Goal: Information Seeking & Learning: Compare options

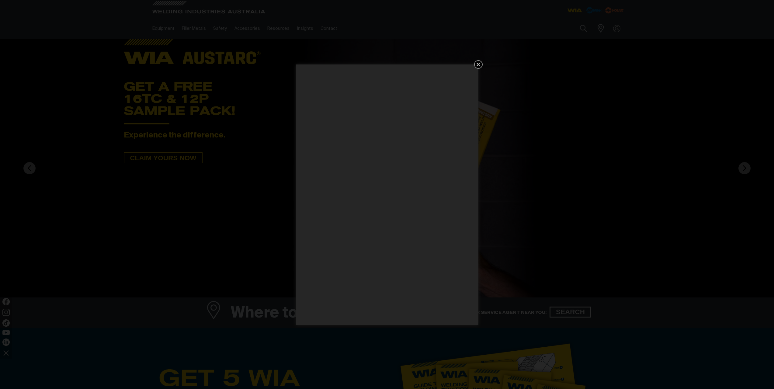
click at [477, 63] on icon "Get 5 WIA Welding Guides Free!" at bounding box center [478, 65] width 4 height 4
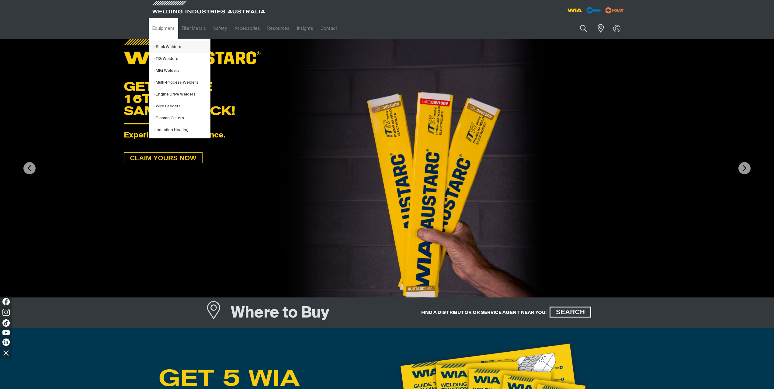
click at [160, 46] on link "Stick Welders" at bounding box center [182, 47] width 57 height 12
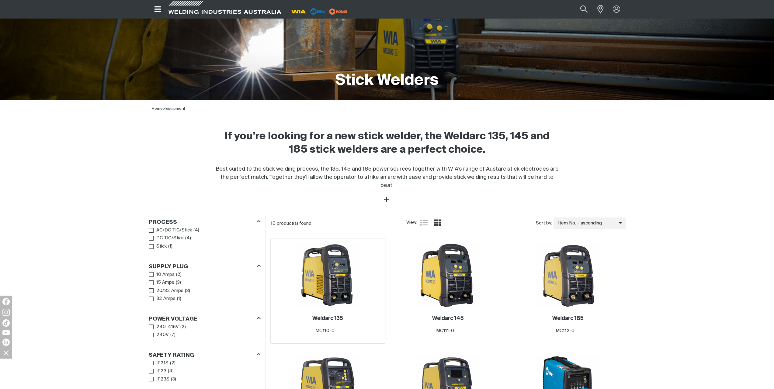
scroll to position [92, 0]
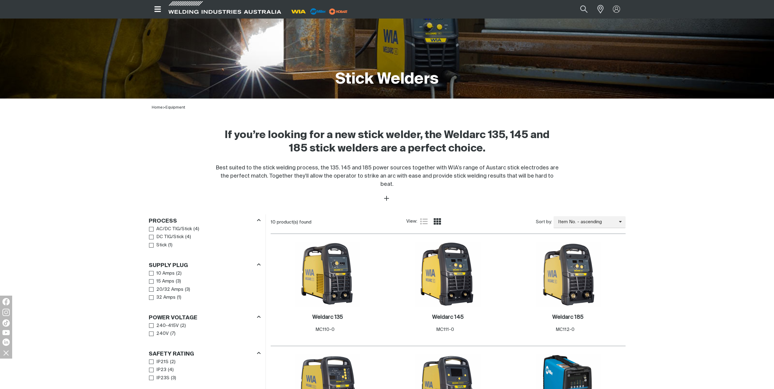
click at [678, 317] on main "Home Equipment Stick Welders Stick Stick Welders Home > Equipment If you’re loo…" at bounding box center [387, 270] width 774 height 648
click at [321, 273] on img at bounding box center [327, 274] width 65 height 65
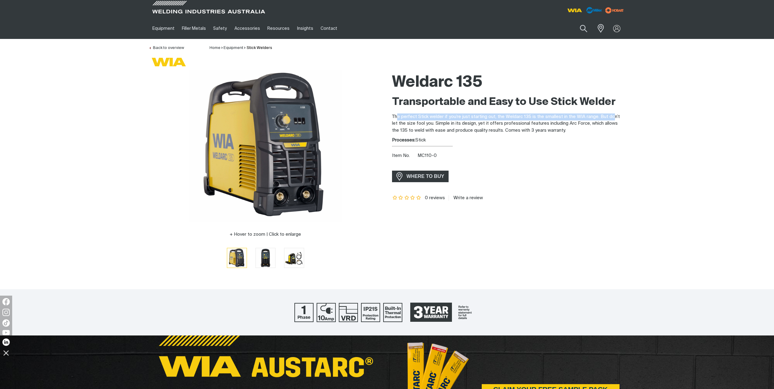
drag, startPoint x: 396, startPoint y: 115, endPoint x: 611, endPoint y: 115, distance: 215.0
click at [611, 115] on p "The perfect Stick welder if you’re just starting out, the Weldarc 135 is the sm…" at bounding box center [509, 123] width 234 height 21
click at [609, 131] on p "The perfect Stick welder if you’re just starting out, the Weldarc 135 is the sm…" at bounding box center [509, 123] width 234 height 21
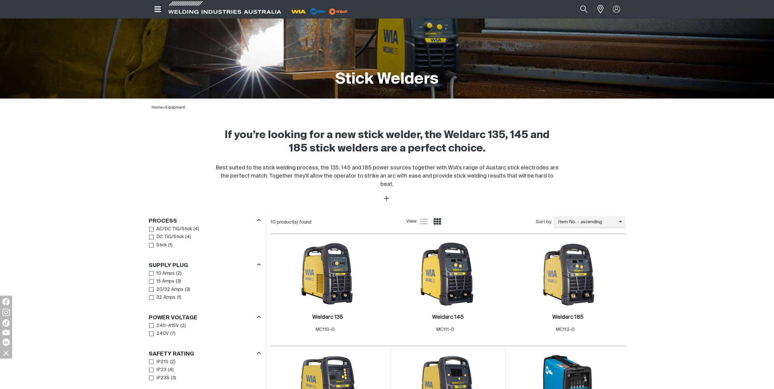
scroll to position [153, 0]
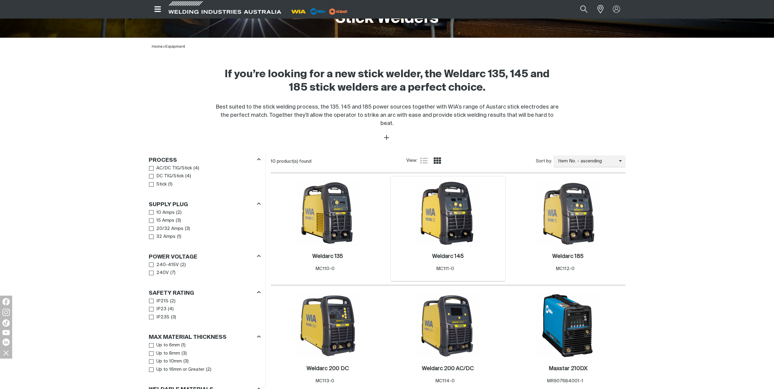
click at [448, 224] on img at bounding box center [447, 213] width 65 height 65
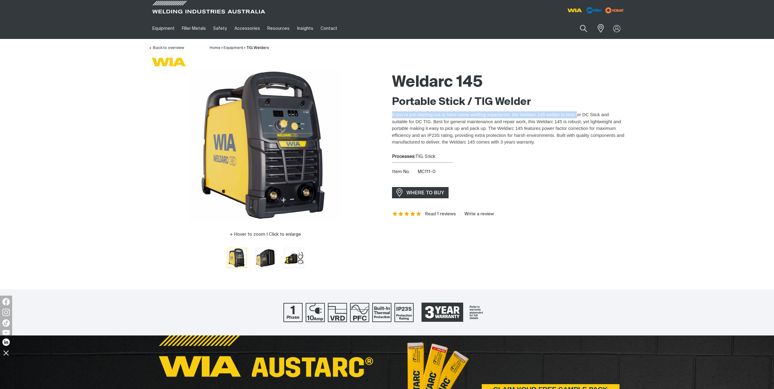
drag, startPoint x: 391, startPoint y: 114, endPoint x: 576, endPoint y: 115, distance: 185.2
click at [576, 115] on div "Weldarc 145 Portable Stick / TIG Welder If you’re just starting out or have som…" at bounding box center [508, 173] width 243 height 207
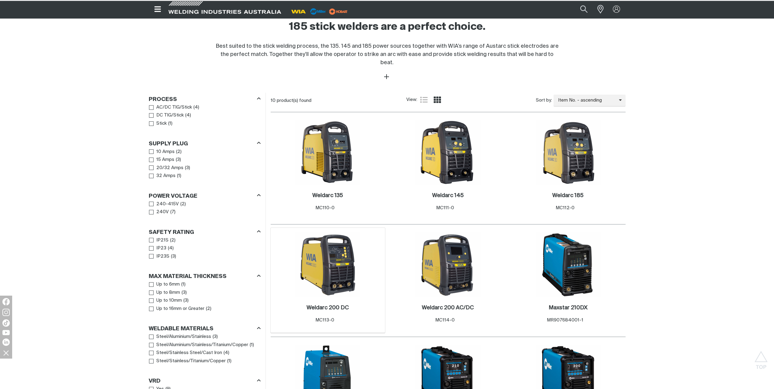
scroll to position [244, 0]
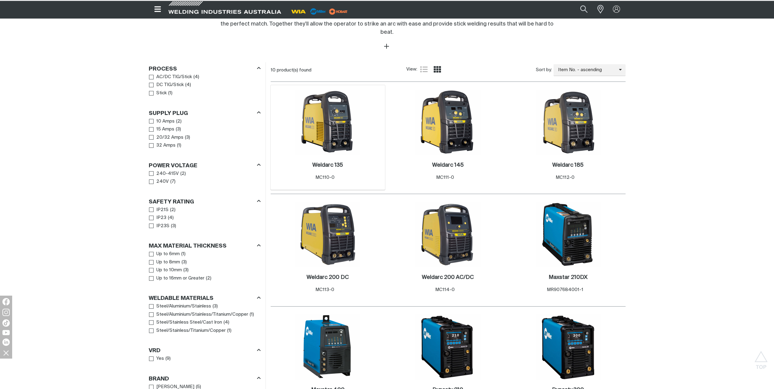
click at [336, 126] on img at bounding box center [327, 122] width 65 height 65
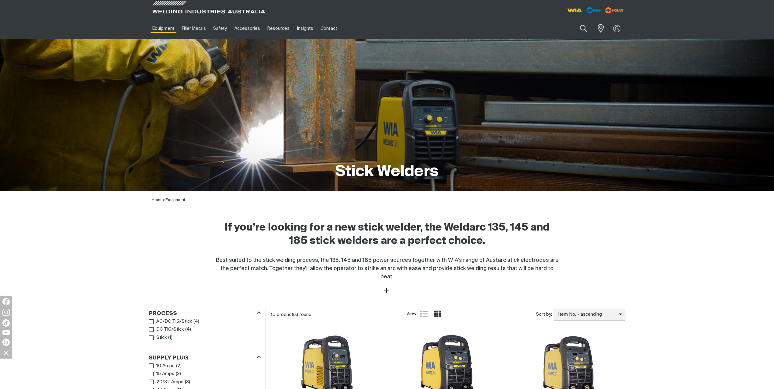
scroll to position [244, 0]
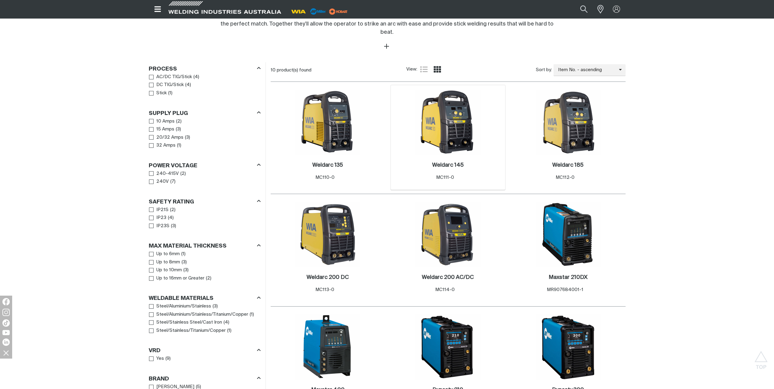
click at [447, 115] on img at bounding box center [447, 122] width 65 height 65
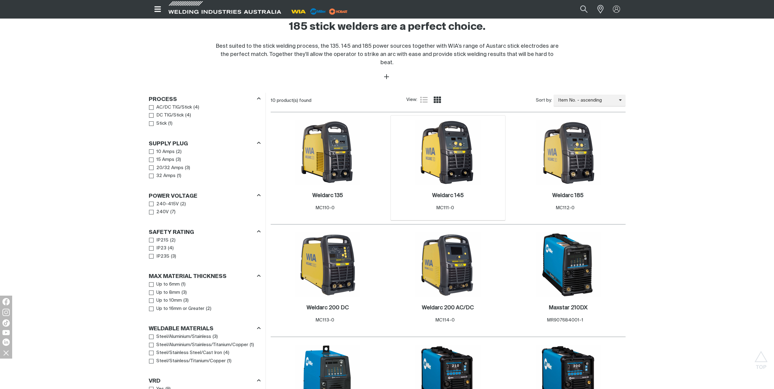
click at [437, 175] on img at bounding box center [447, 152] width 65 height 65
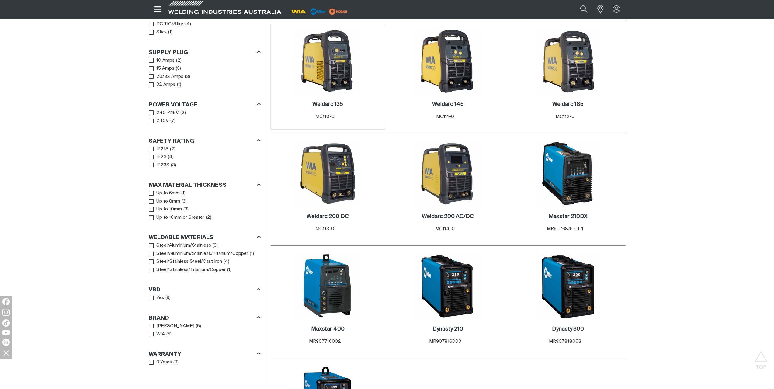
scroll to position [275, 0]
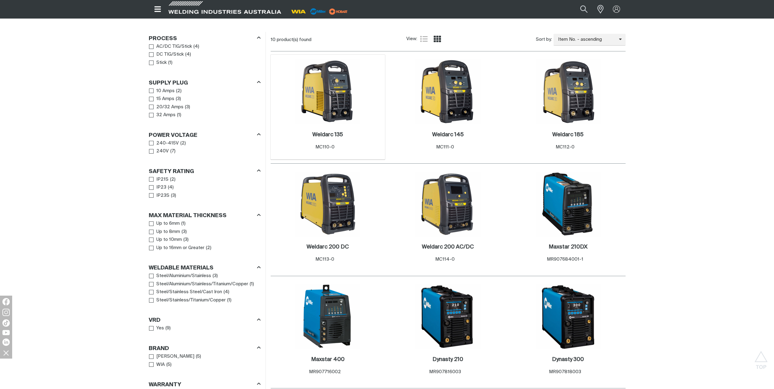
click at [342, 92] on img at bounding box center [327, 91] width 65 height 65
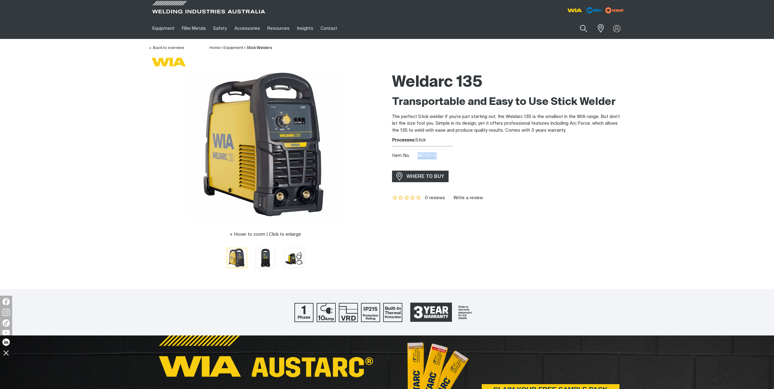
drag, startPoint x: 436, startPoint y: 155, endPoint x: 419, endPoint y: 155, distance: 16.4
click at [419, 155] on span "MC110-0" at bounding box center [426, 155] width 19 height 5
copy span "MC110-0"
